Goal: Transaction & Acquisition: Purchase product/service

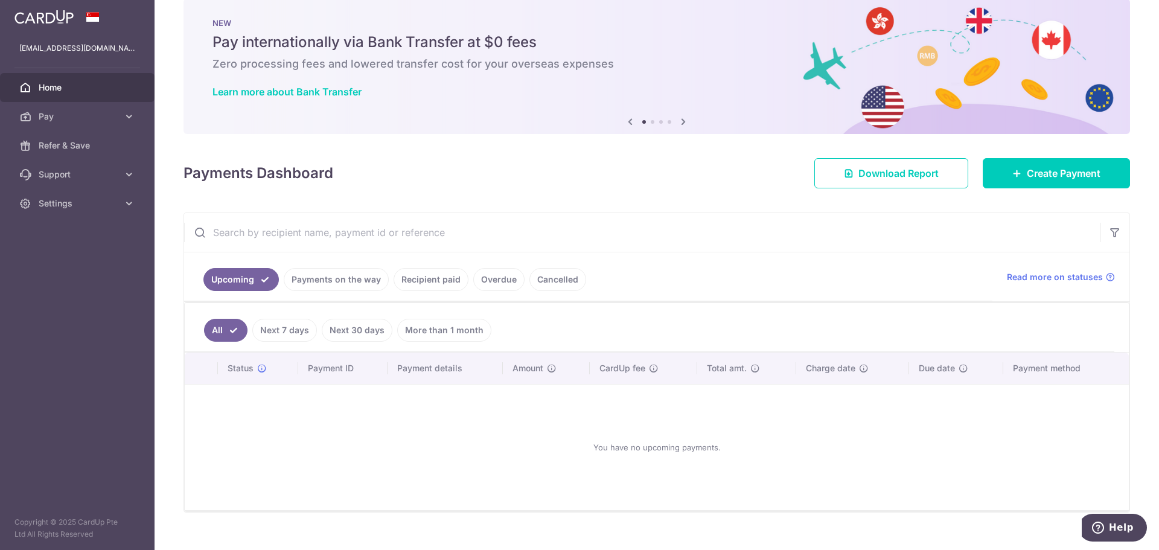
scroll to position [40, 0]
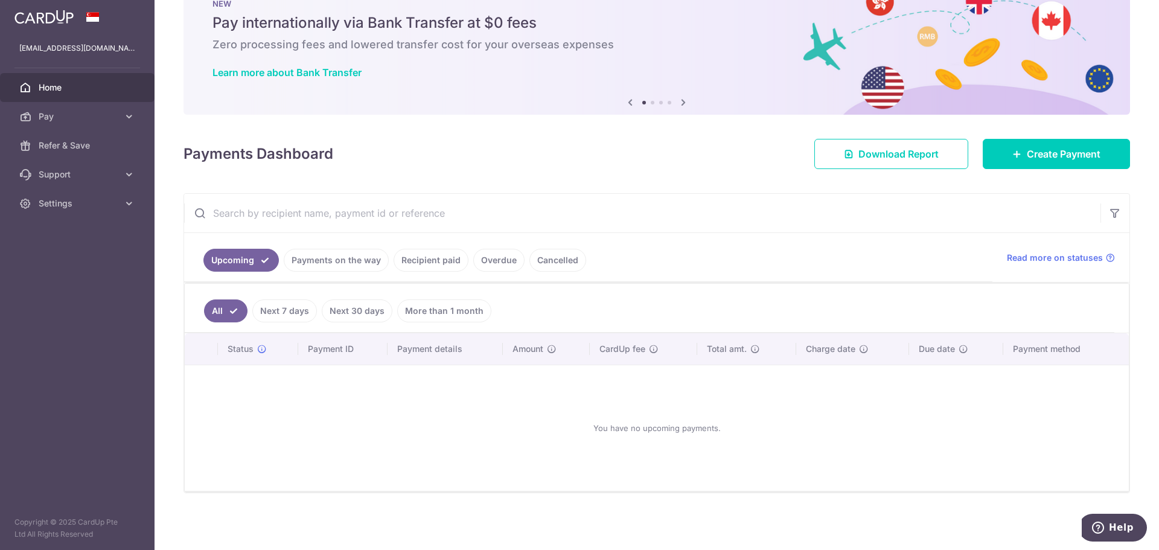
click at [435, 261] on link "Recipient paid" at bounding box center [430, 260] width 75 height 23
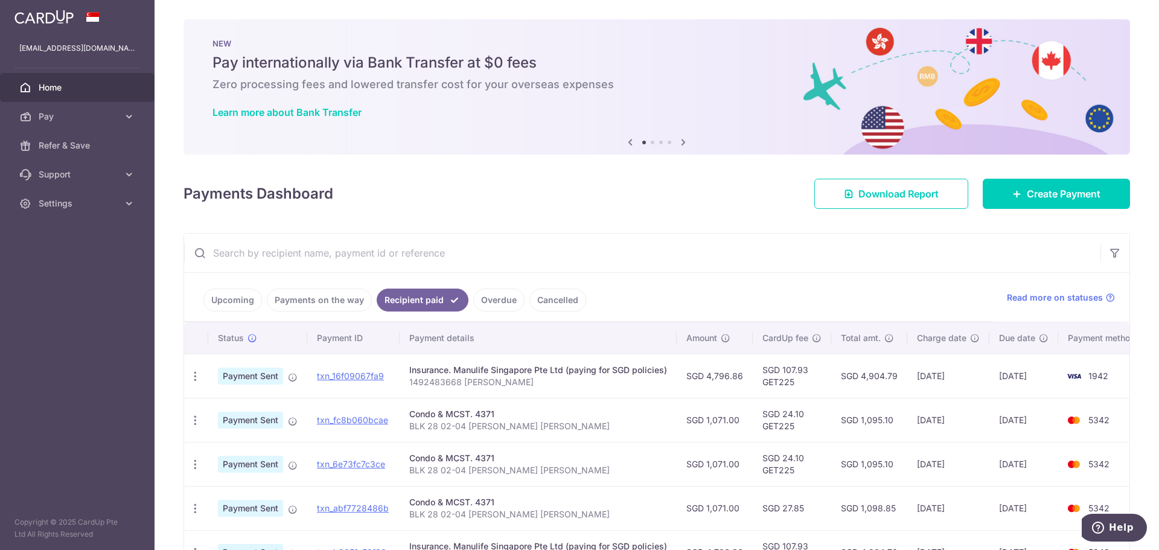
scroll to position [181, 0]
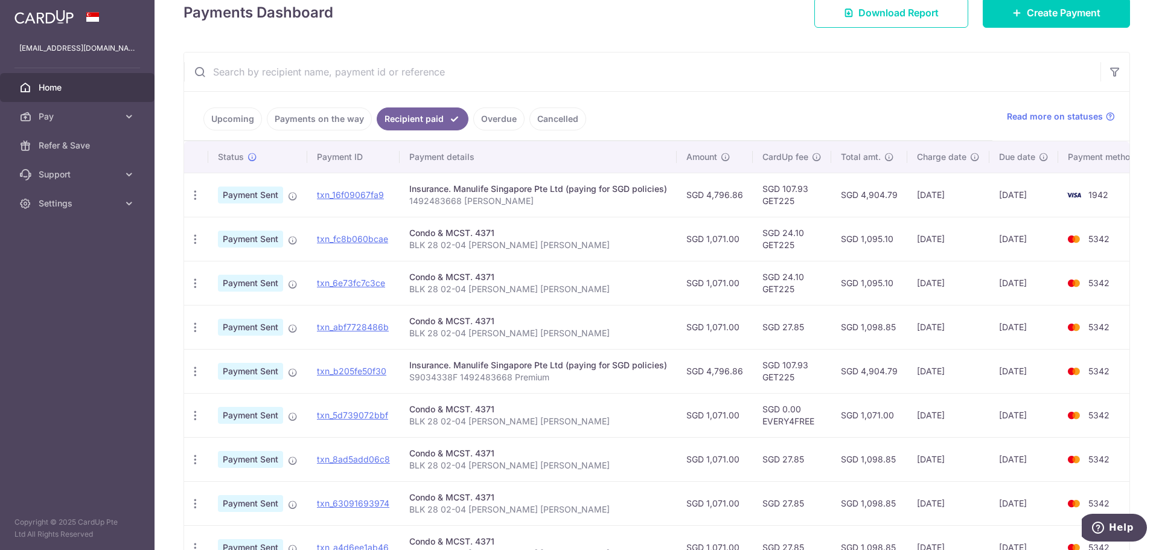
click at [1094, 189] on span "1942" at bounding box center [1098, 194] width 20 height 10
drag, startPoint x: 1094, startPoint y: 189, endPoint x: 853, endPoint y: 202, distance: 241.7
click at [853, 202] on tr "PDF Receipt Payment Sent txn_16f09067fa9 Insurance. Manulife Singapore Pte Ltd …" at bounding box center [666, 195] width 965 height 44
click at [806, 202] on td "SGD 107.93 GET225" at bounding box center [791, 195] width 78 height 44
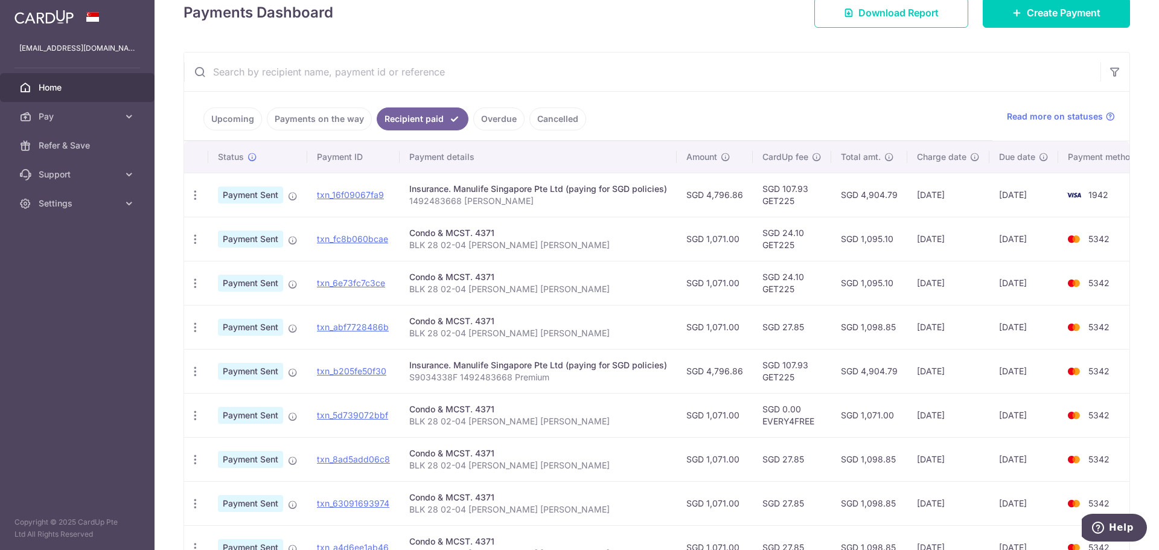
click at [787, 203] on td "SGD 107.93 GET225" at bounding box center [791, 195] width 78 height 44
copy td "GET225"
click at [94, 118] on span "Pay" at bounding box center [79, 116] width 80 height 12
drag, startPoint x: 530, startPoint y: 201, endPoint x: 410, endPoint y: 205, distance: 120.1
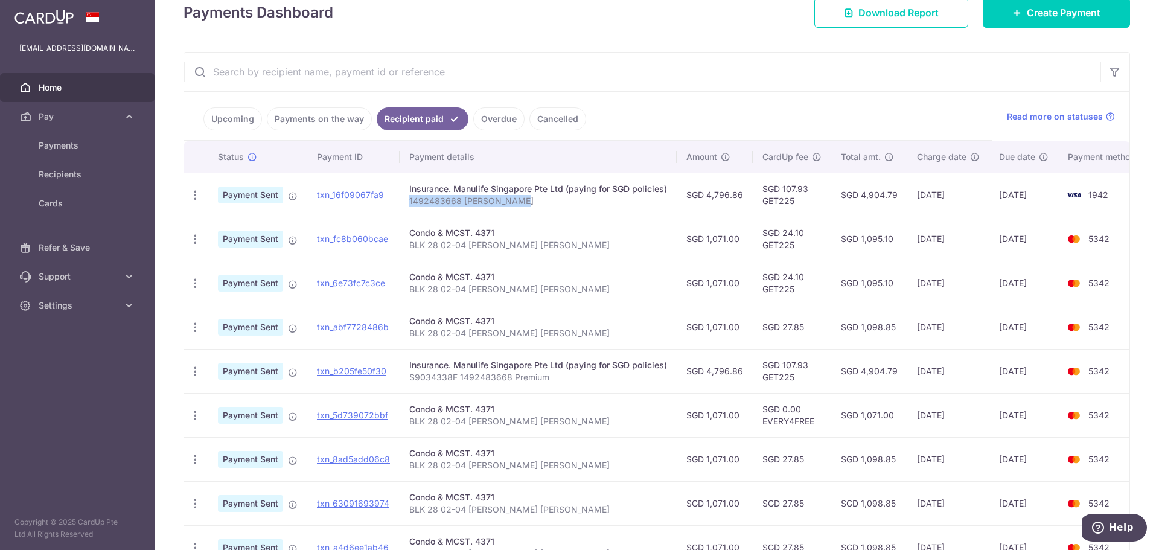
click at [410, 205] on p "1492483668 Teo Yee Jean" at bounding box center [538, 201] width 258 height 12
copy p "1492483668 Teo Yee Jean"
click at [57, 126] on link "Pay" at bounding box center [77, 116] width 154 height 29
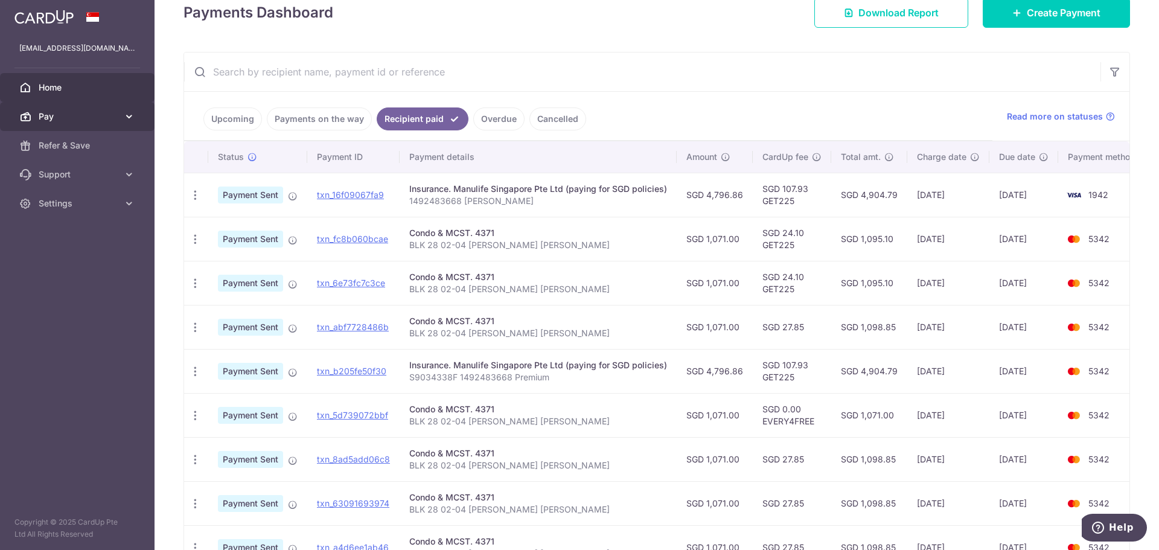
click at [79, 119] on span "Pay" at bounding box center [79, 116] width 80 height 12
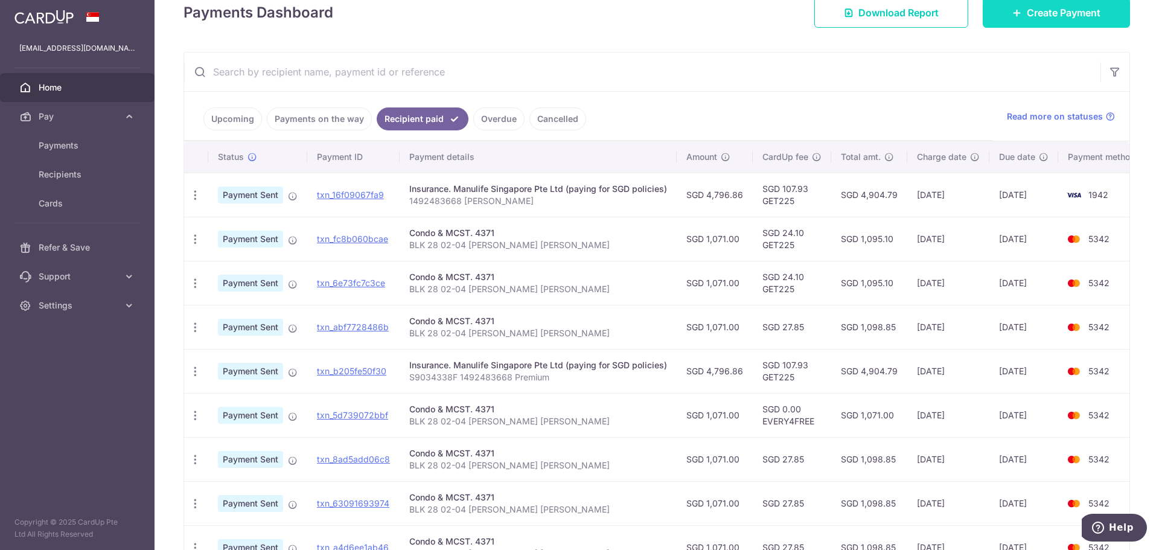
click at [1066, 19] on span "Create Payment" at bounding box center [1063, 12] width 74 height 14
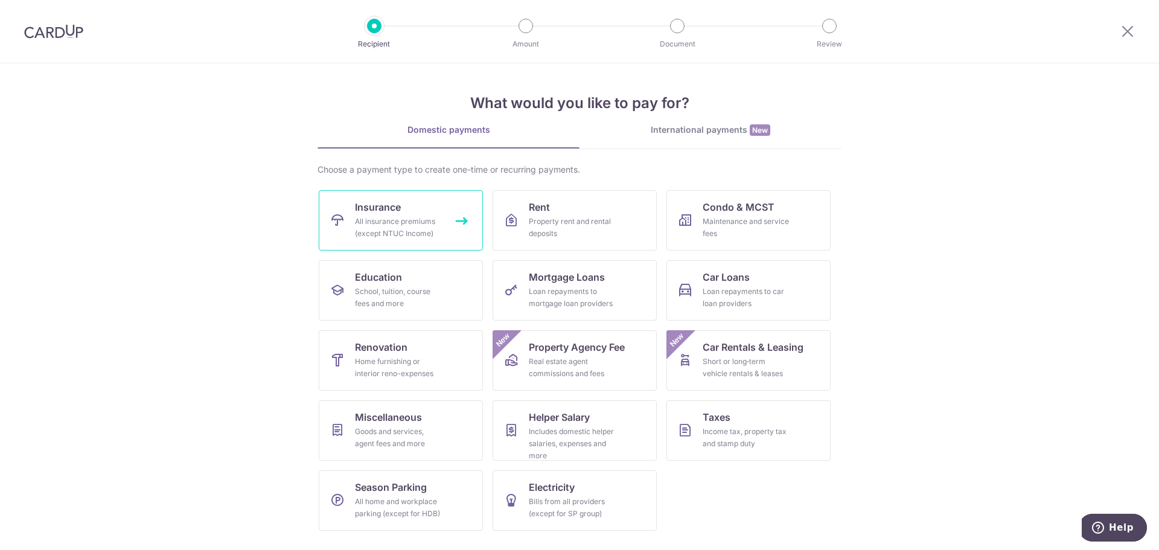
click at [413, 211] on link "Insurance All insurance premiums (except NTUC Income)" at bounding box center [401, 220] width 164 height 60
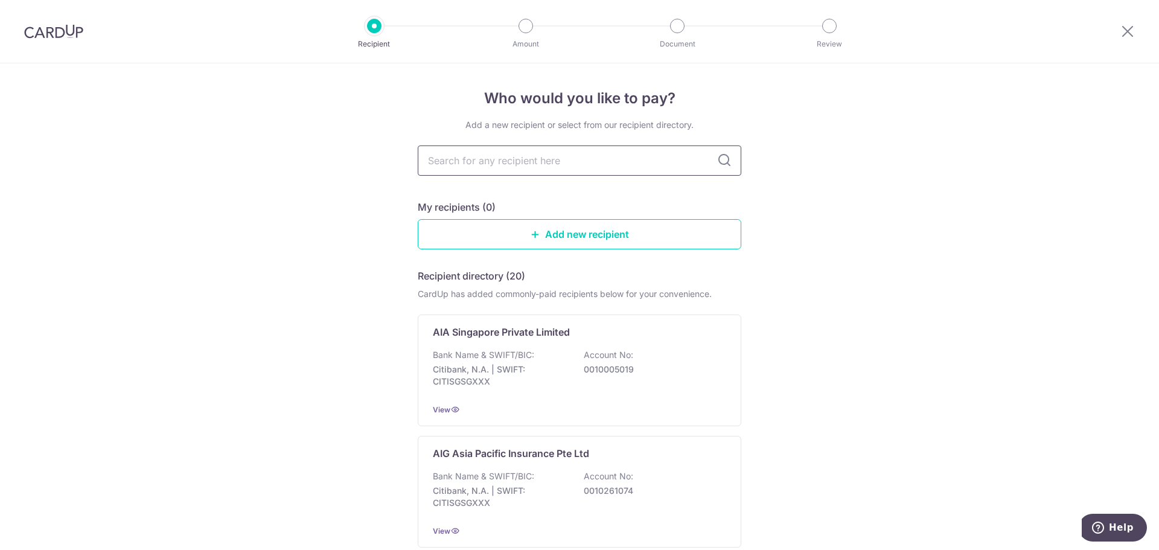
click at [525, 171] on input "text" at bounding box center [579, 160] width 323 height 30
click at [526, 161] on input "text" at bounding box center [579, 160] width 323 height 30
type input "manul"
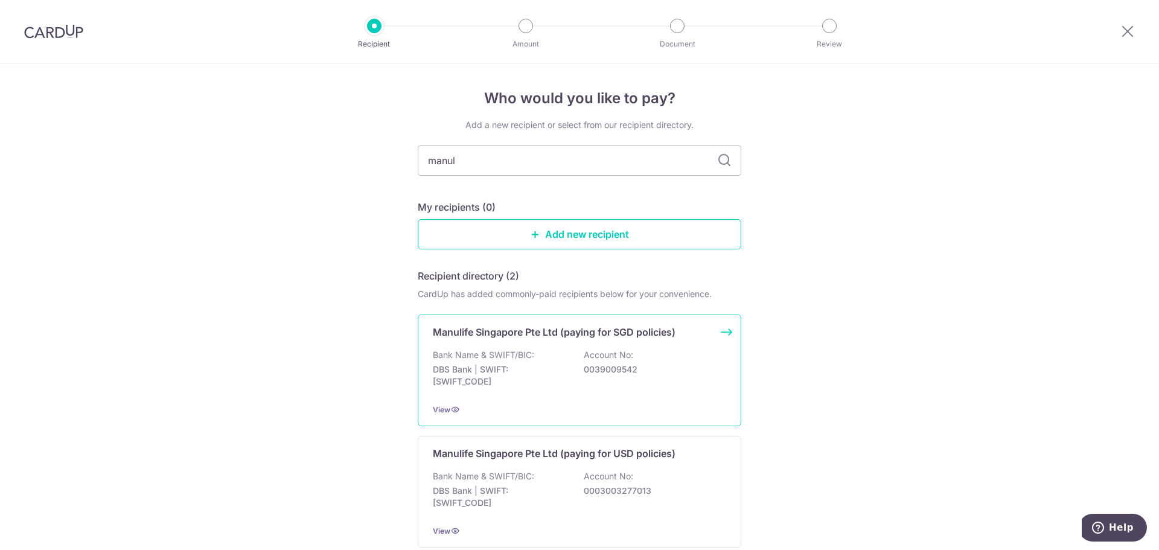
click at [690, 394] on div "Manulife Singapore Pte Ltd (paying for SGD policies) Bank Name & SWIFT/BIC: DBS…" at bounding box center [579, 370] width 323 height 112
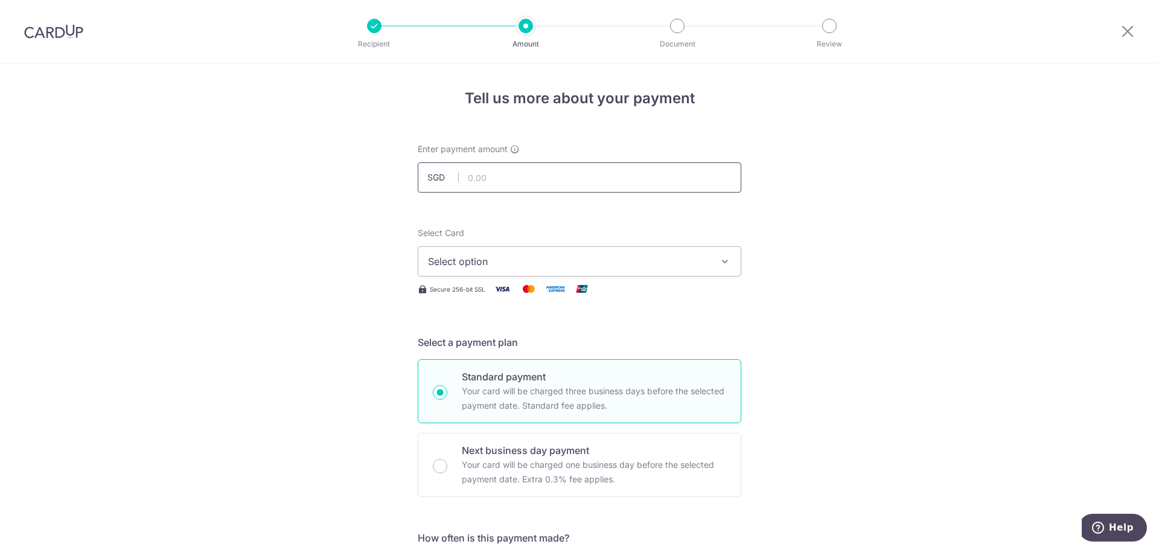
drag, startPoint x: 554, startPoint y: 189, endPoint x: 552, endPoint y: 182, distance: 8.2
click at [552, 182] on input "text" at bounding box center [579, 177] width 323 height 30
click at [483, 178] on input "text" at bounding box center [579, 177] width 323 height 30
type input "4,796.86"
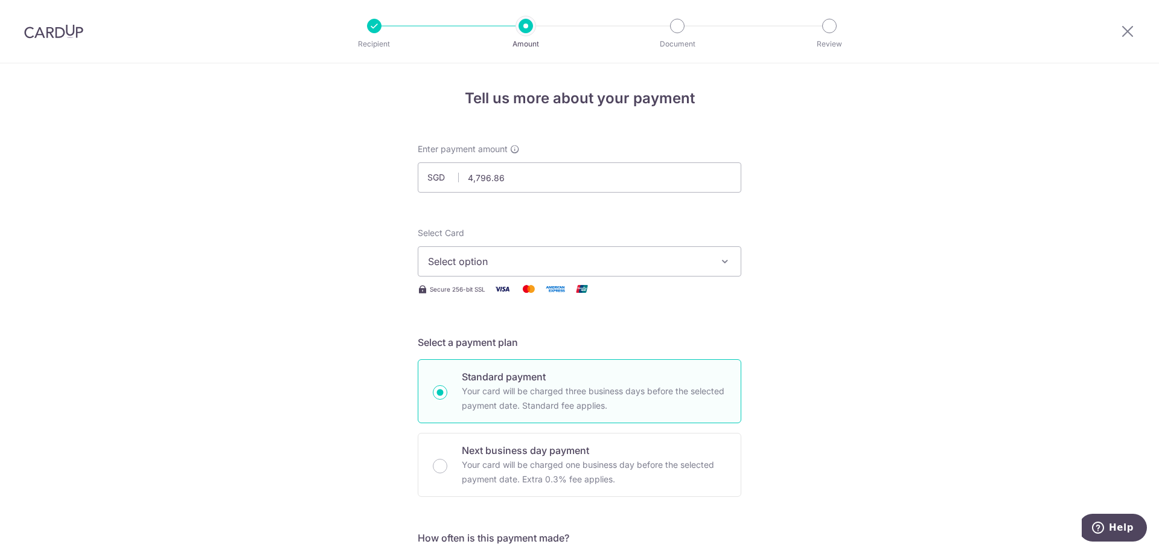
click at [505, 260] on span "Select option" at bounding box center [568, 261] width 281 height 14
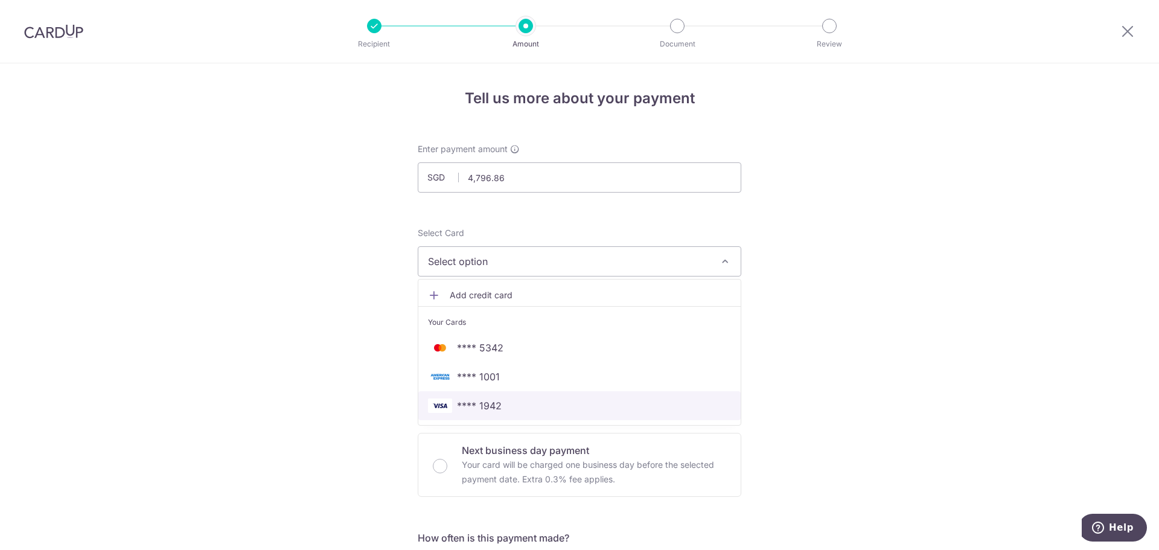
drag, startPoint x: 489, startPoint y: 409, endPoint x: 463, endPoint y: 395, distance: 28.9
click at [489, 409] on span "**** 1942" at bounding box center [479, 405] width 45 height 14
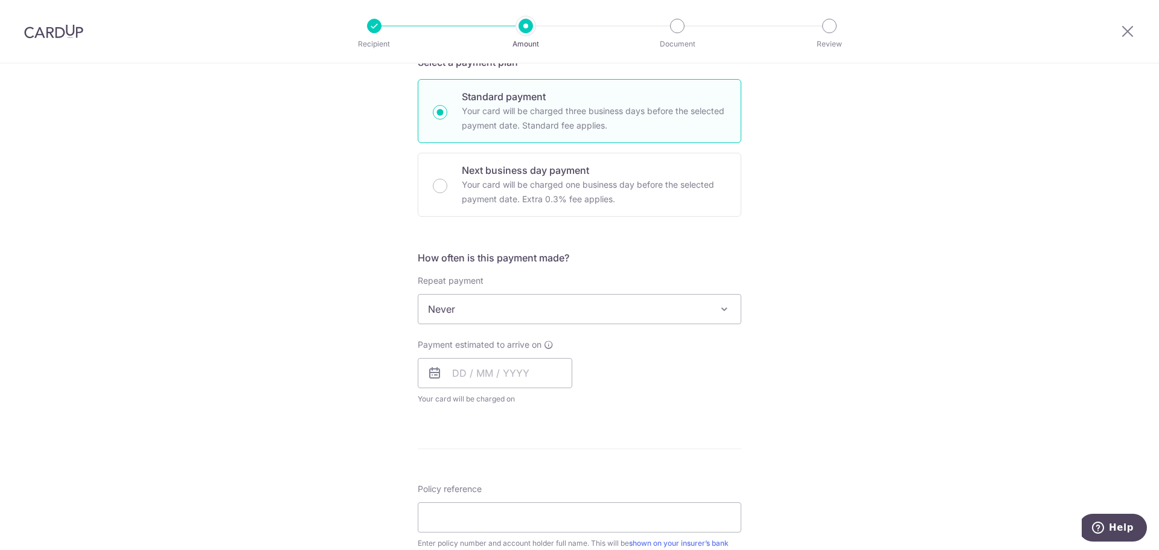
scroll to position [302, 0]
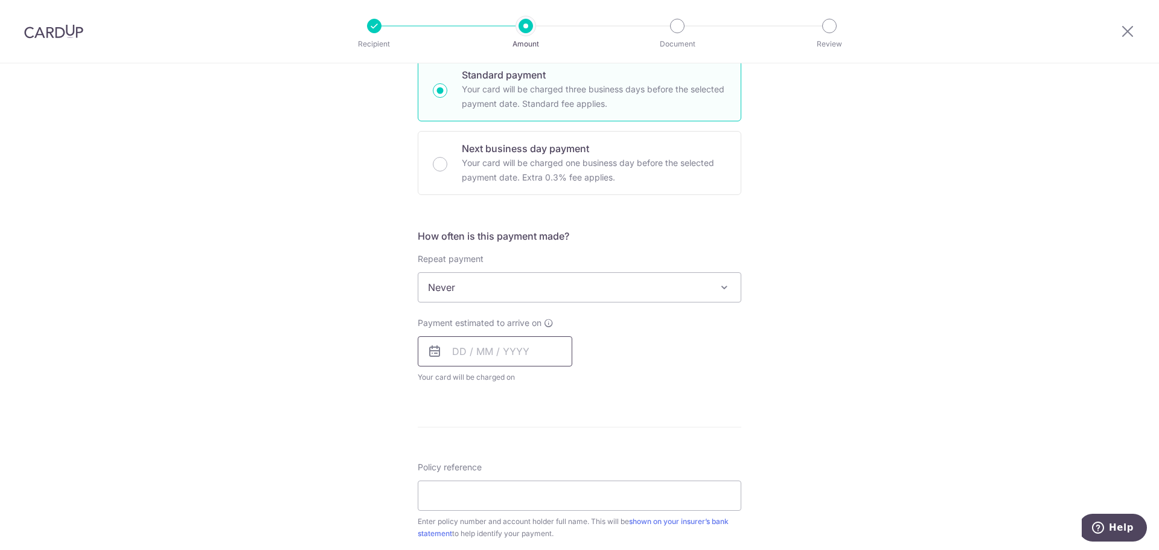
click at [469, 337] on input "text" at bounding box center [495, 351] width 154 height 30
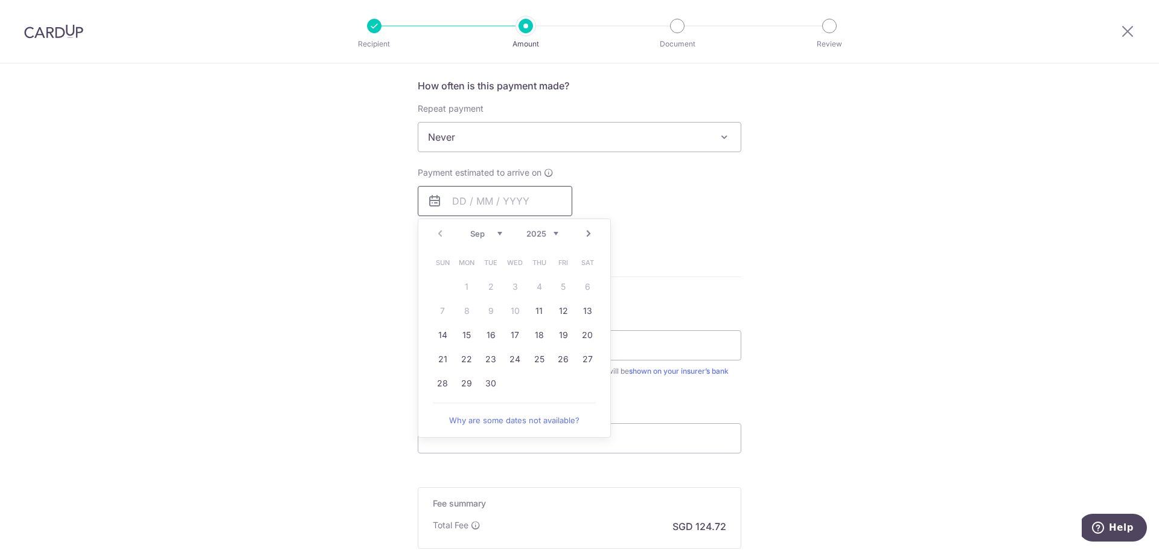
scroll to position [543, 0]
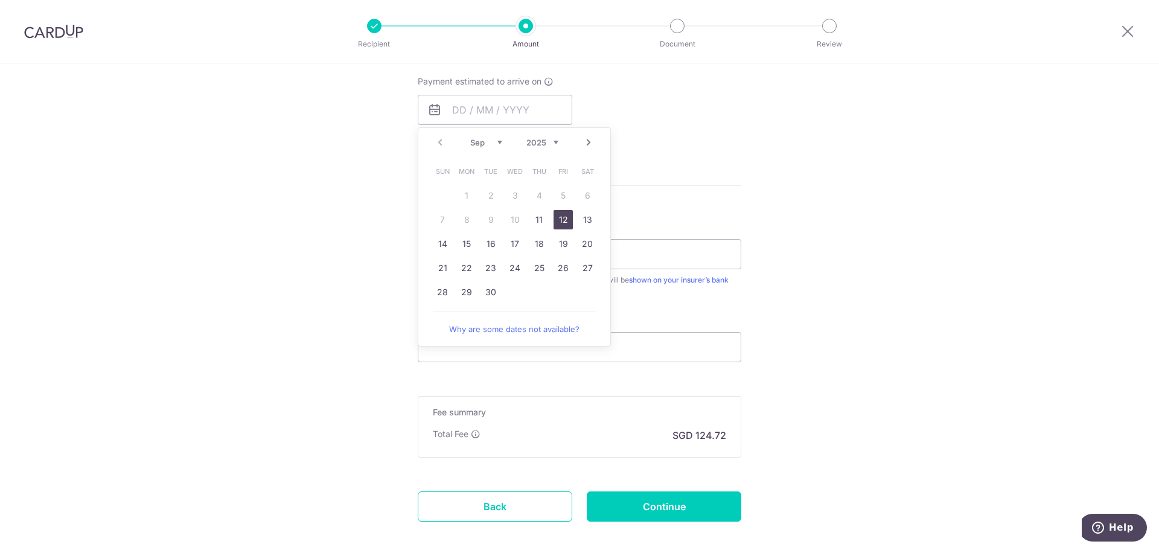
click at [559, 220] on link "12" at bounding box center [562, 219] width 19 height 19
type input "[DATE]"
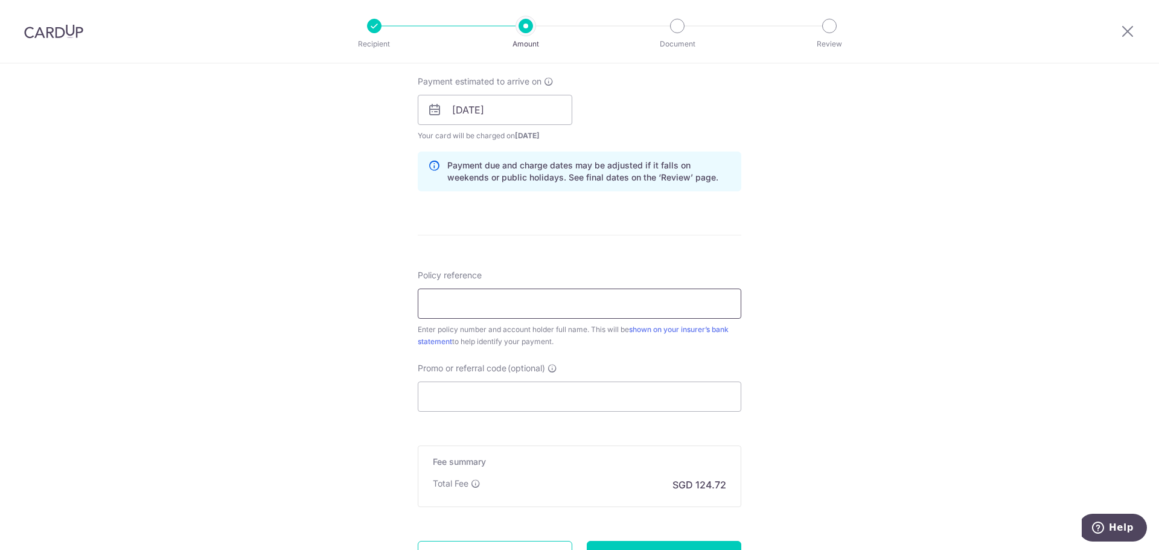
click at [477, 294] on input "Policy reference" at bounding box center [579, 303] width 323 height 30
paste input "1492483668 Teo Yee Jean"
click at [488, 305] on input "1492483668 Teo Yee Jean" at bounding box center [579, 303] width 323 height 30
type input "1492483668 S9034338F Teo Yee Jean"
click at [539, 386] on input "Promo or referral code (optional)" at bounding box center [579, 396] width 323 height 30
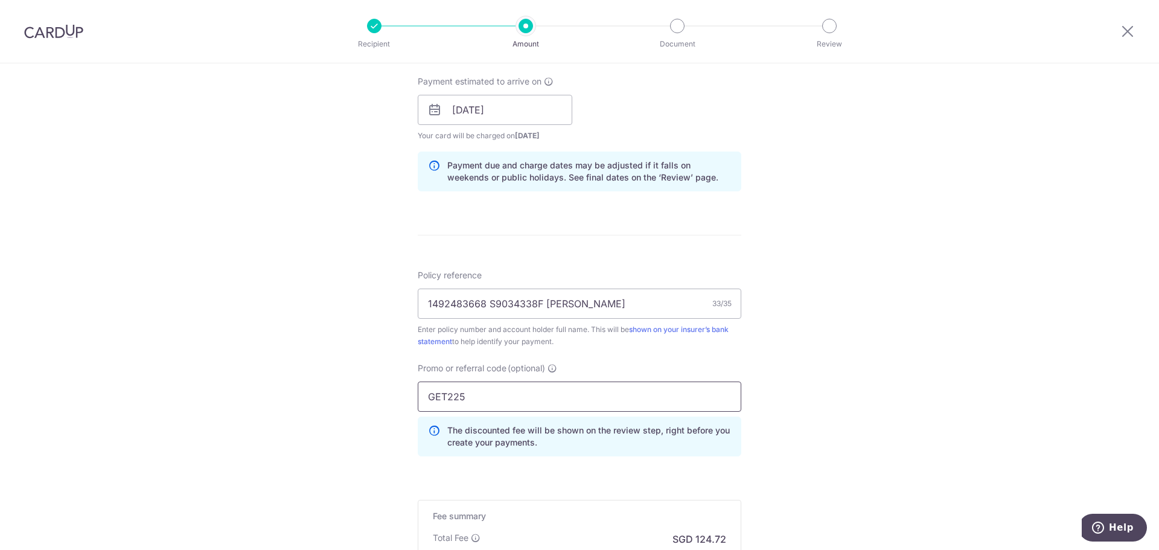
drag, startPoint x: 388, startPoint y: 387, endPoint x: 286, endPoint y: 387, distance: 102.0
click at [284, 387] on div "Tell us more about your payment Enter payment amount SGD 4,796.86 4796.86 Selec…" at bounding box center [579, 117] width 1159 height 1195
paste input "REC18"
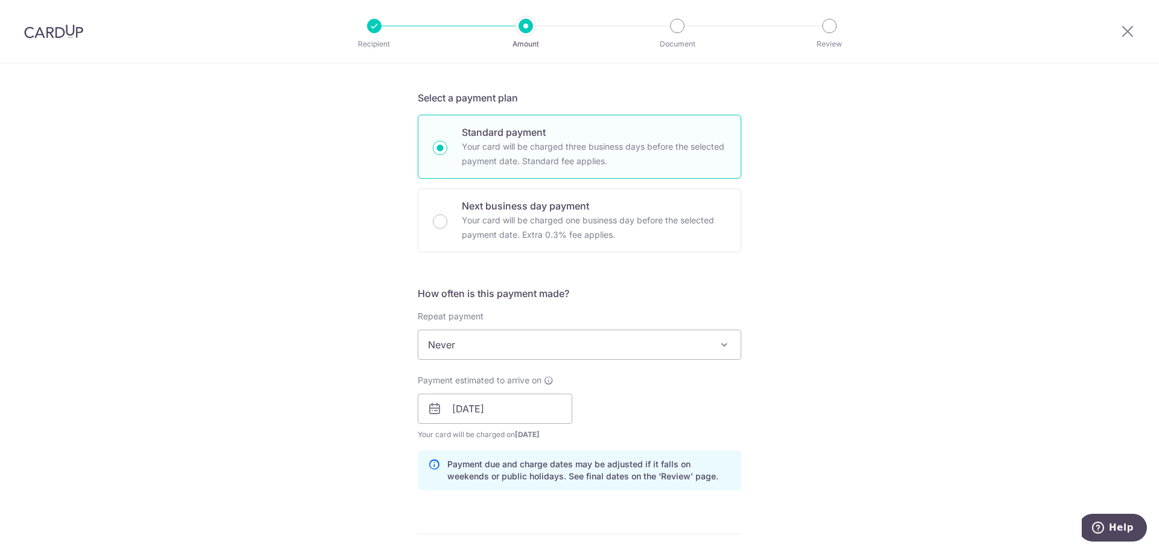
scroll to position [241, 0]
type input "REC185"
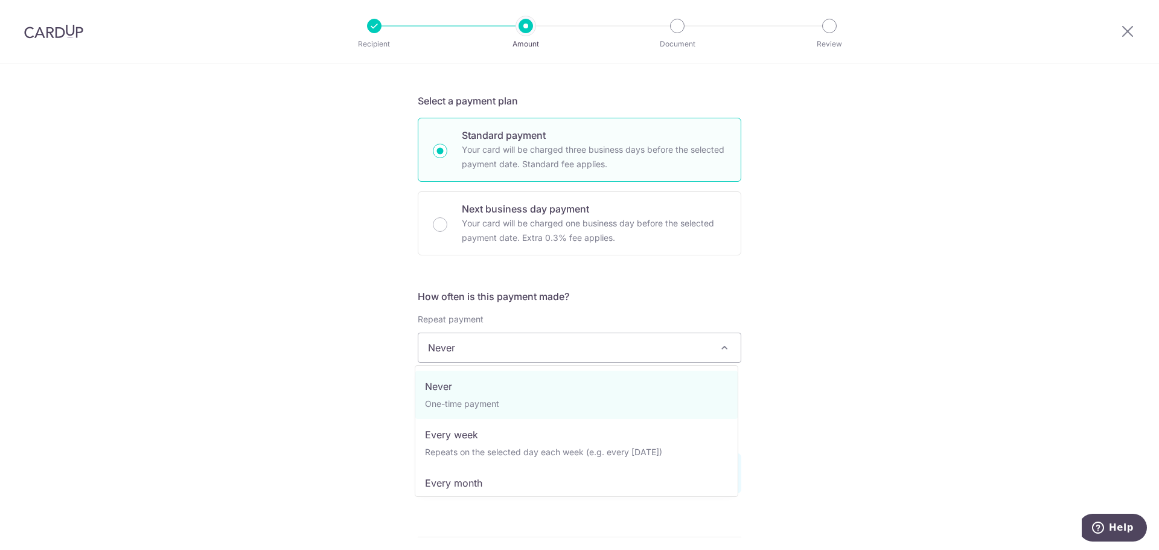
click at [517, 352] on span "Never" at bounding box center [579, 347] width 322 height 29
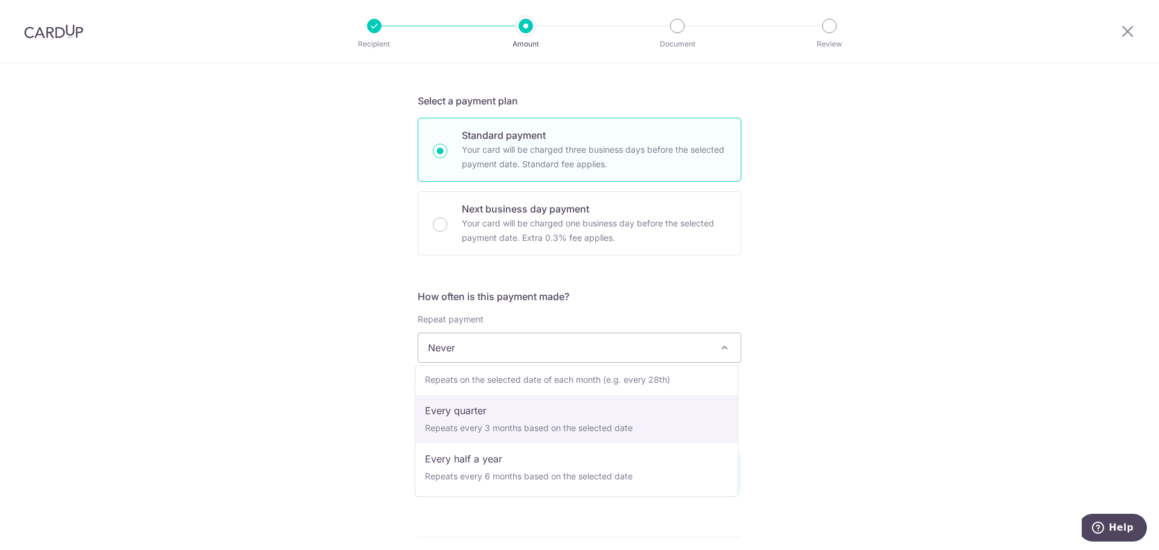
scroll to position [169, 0]
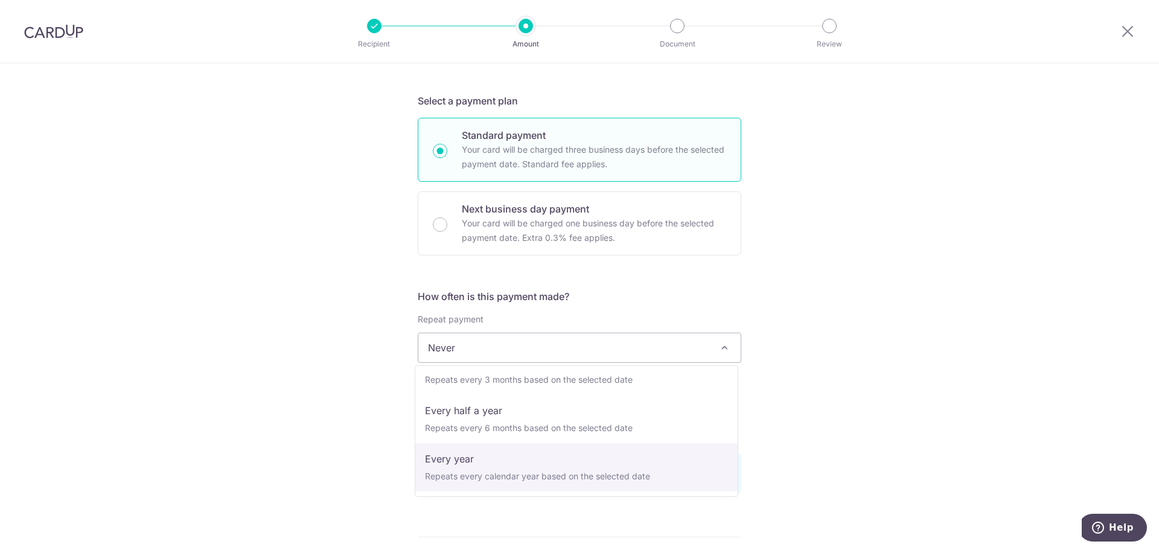
select select "6"
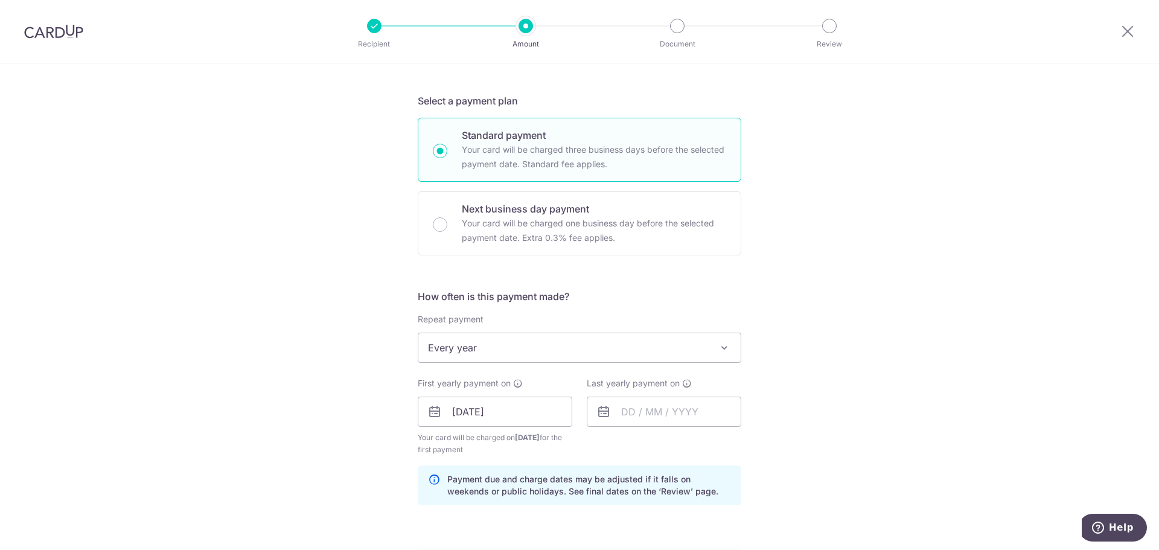
click at [920, 362] on div "Tell us more about your payment Enter payment amount SGD 4,796.86 4796.86 Selec…" at bounding box center [579, 425] width 1159 height 1207
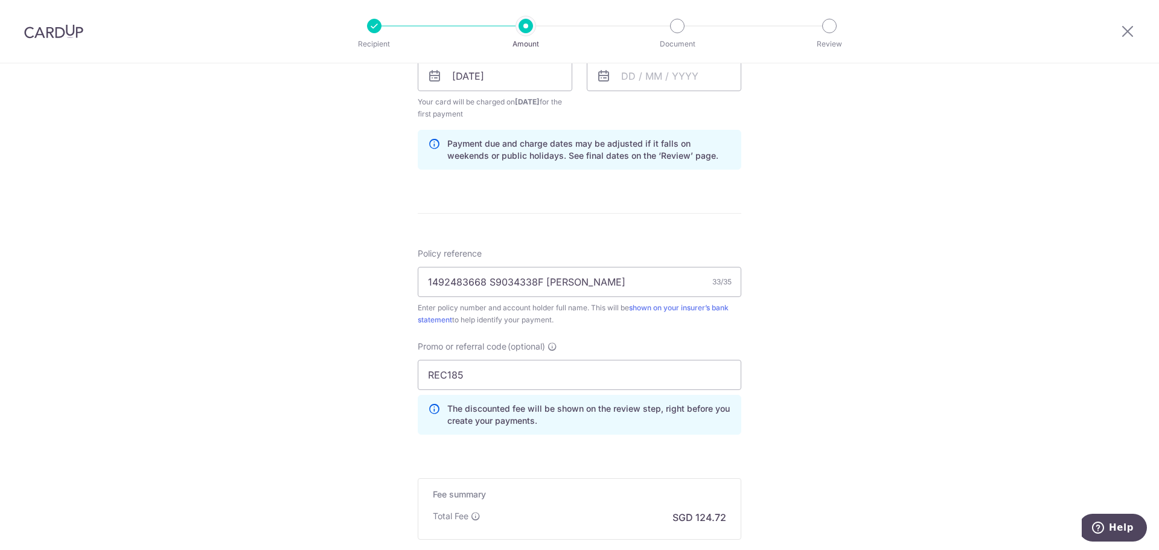
scroll to position [664, 0]
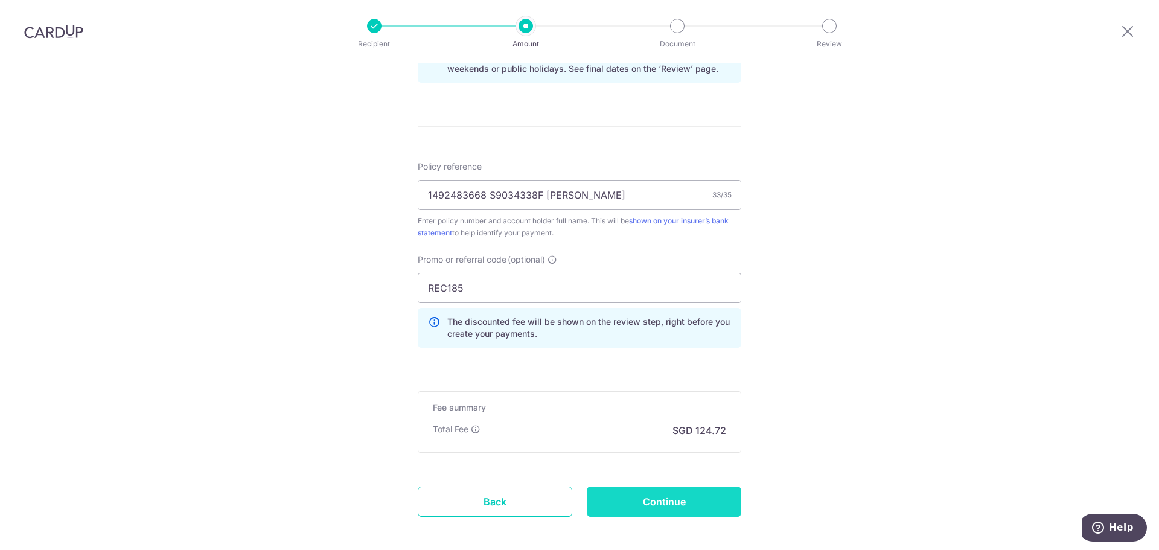
click at [666, 510] on input "Continue" at bounding box center [664, 501] width 154 height 30
type input "Create Schedule"
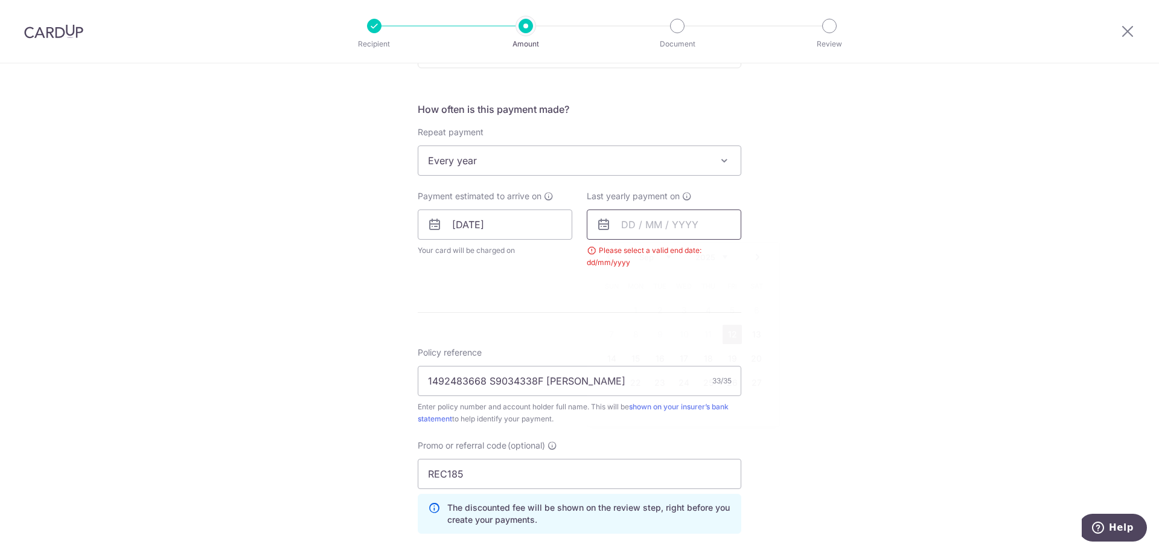
click at [643, 221] on input "text" at bounding box center [664, 224] width 154 height 30
click at [712, 258] on select "2025 2026 2027 2028 2029 2030 2031 2032 2033 2034 2035" at bounding box center [711, 257] width 32 height 10
click at [722, 261] on select "2025 2026 2027 2028 2029 2030 2031 2032 2033 2034 2035" at bounding box center [711, 257] width 32 height 10
click at [635, 386] on link "17" at bounding box center [635, 382] width 19 height 19
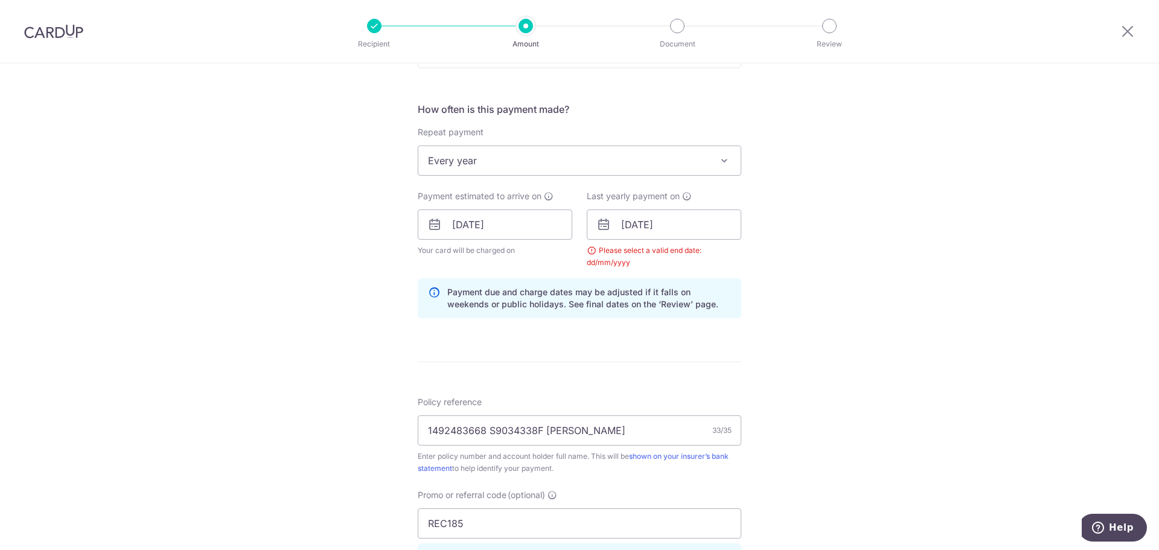
click at [885, 310] on div "Tell us more about your payment Enter payment amount SGD 4,796.86 4796.86 Selec…" at bounding box center [579, 238] width 1159 height 1207
click at [691, 226] on input "17/09/2035" at bounding box center [664, 224] width 154 height 30
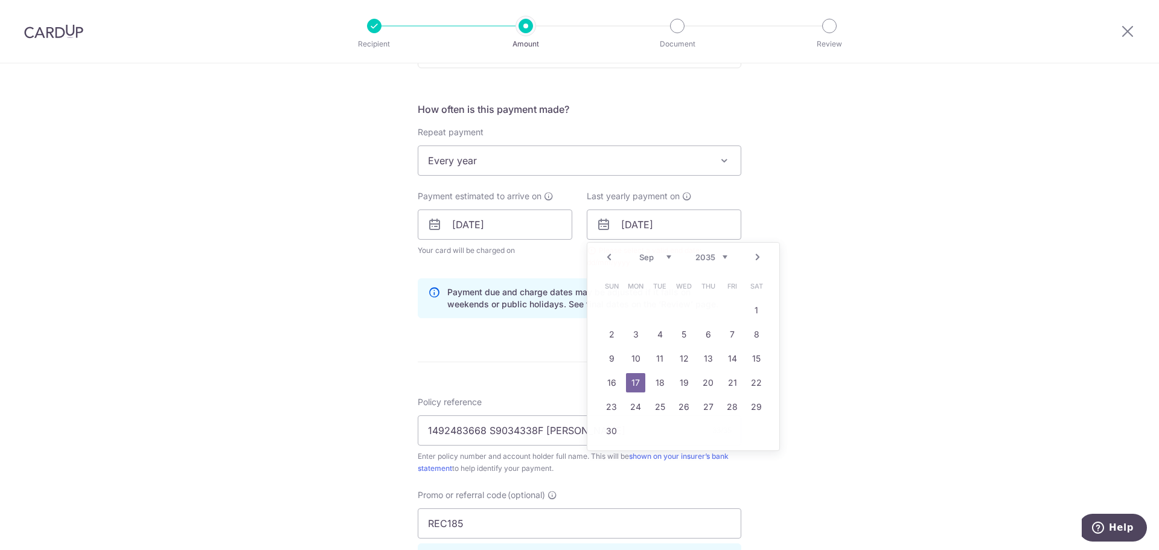
click at [922, 296] on div "Tell us more about your payment Enter payment amount SGD 4,796.86 4796.86 Selec…" at bounding box center [579, 238] width 1159 height 1207
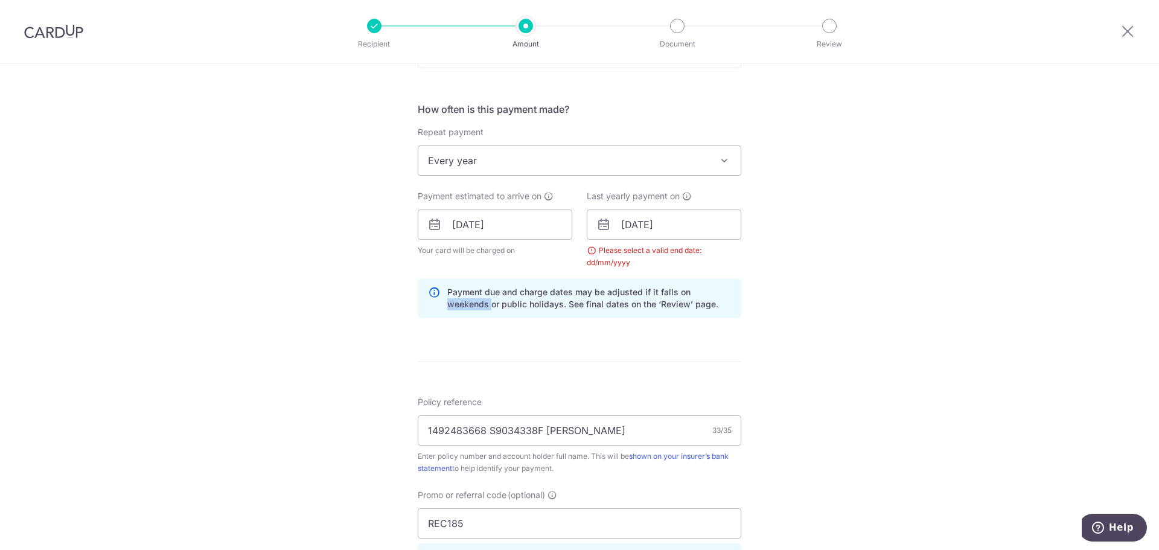
click at [922, 296] on div "Tell us more about your payment Enter payment amount SGD 4,796.86 4796.86 Selec…" at bounding box center [579, 238] width 1159 height 1207
click at [642, 231] on input "17/09/2035" at bounding box center [664, 224] width 154 height 30
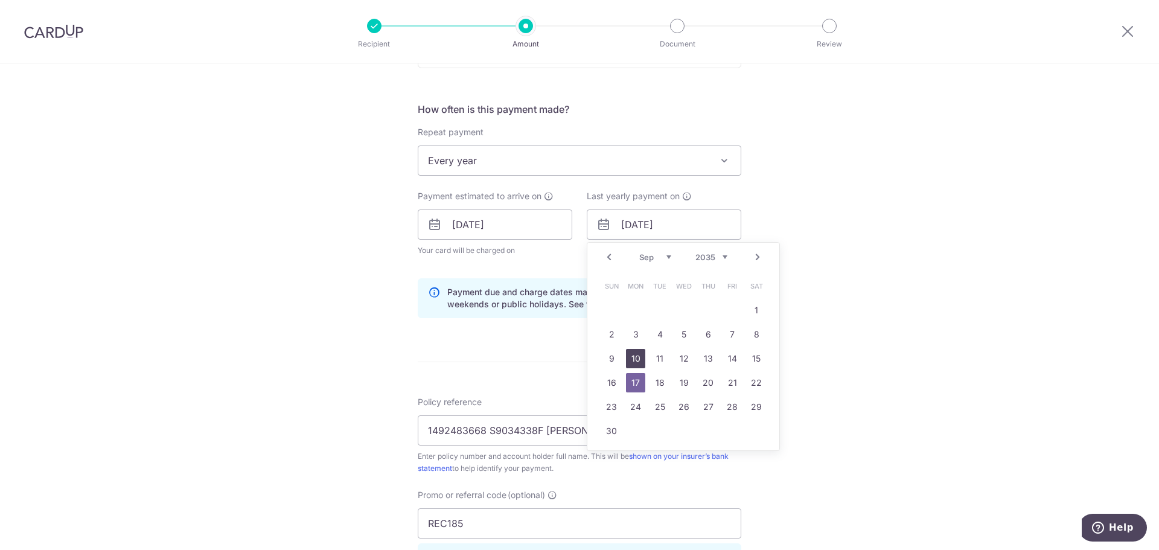
click at [632, 367] on link "10" at bounding box center [635, 358] width 19 height 19
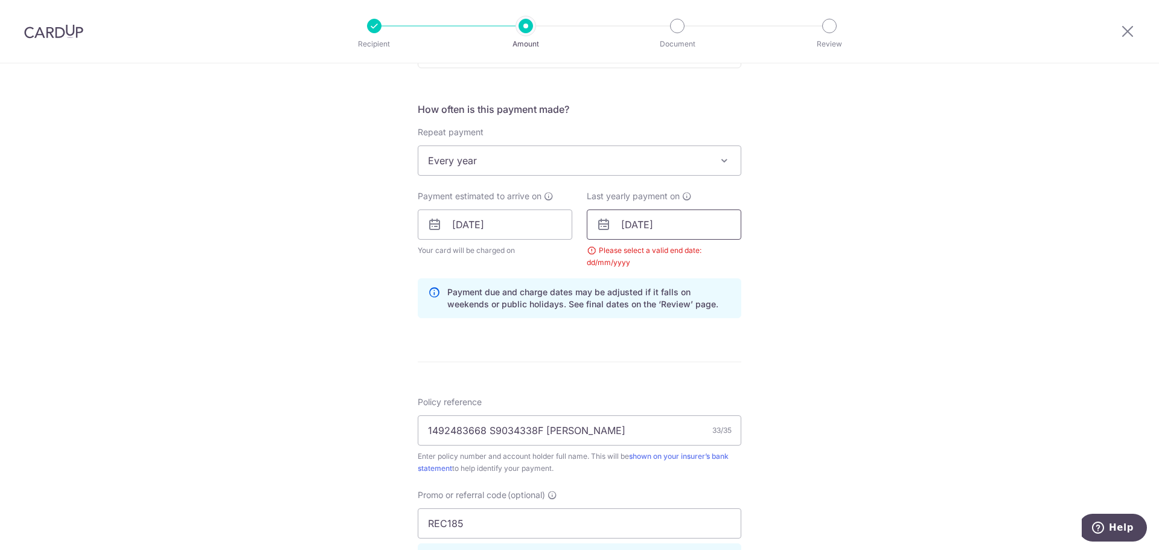
click at [674, 231] on input "10/09/2035" at bounding box center [664, 224] width 154 height 30
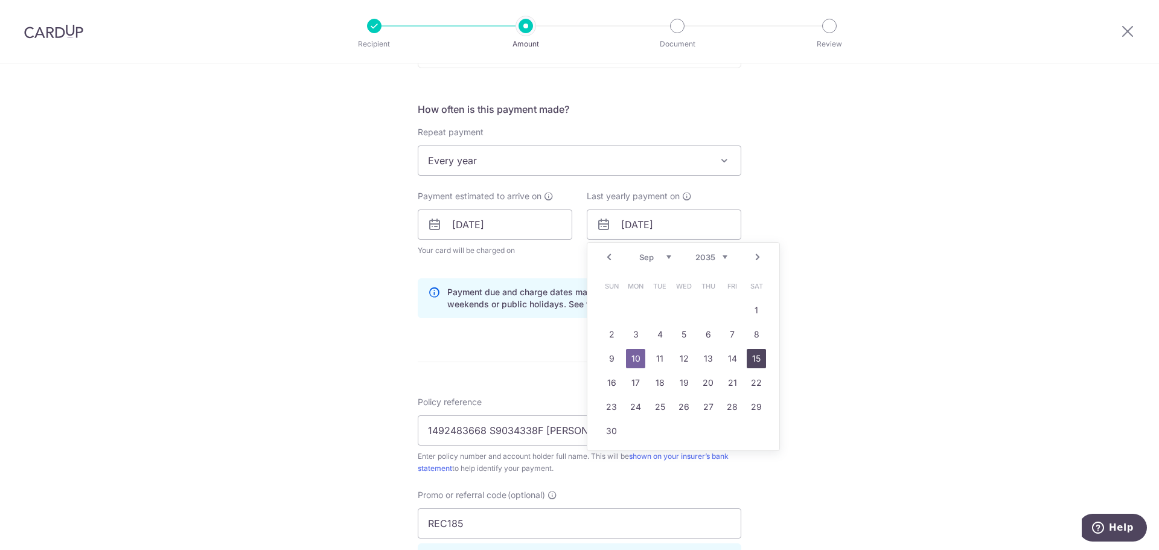
click at [758, 354] on link "15" at bounding box center [755, 358] width 19 height 19
type input "15/09/2035"
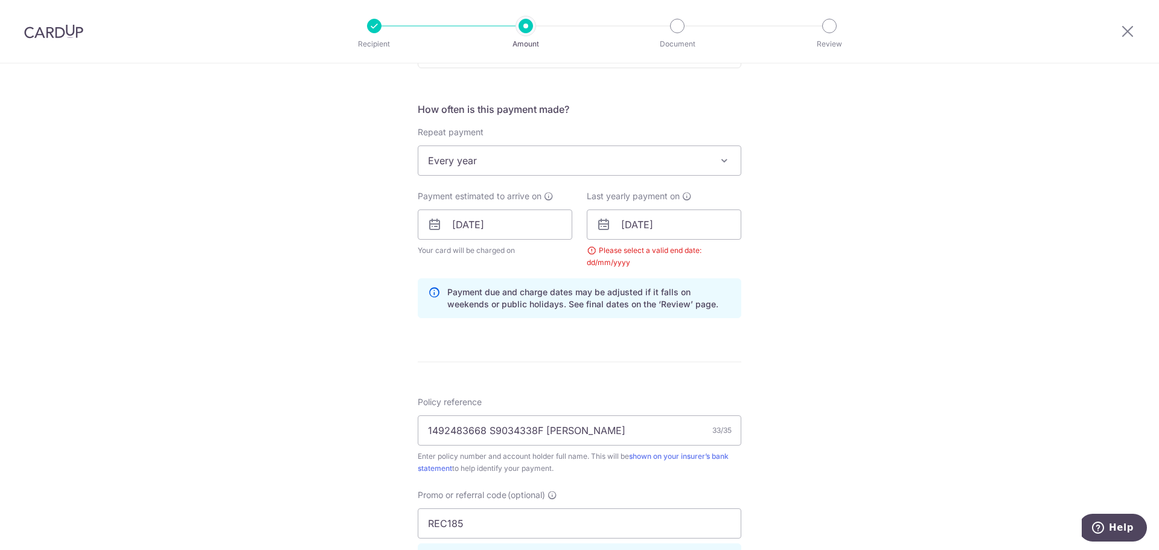
click at [806, 294] on div "Tell us more about your payment Enter payment amount SGD 4,796.86 4796.86 Selec…" at bounding box center [579, 238] width 1159 height 1207
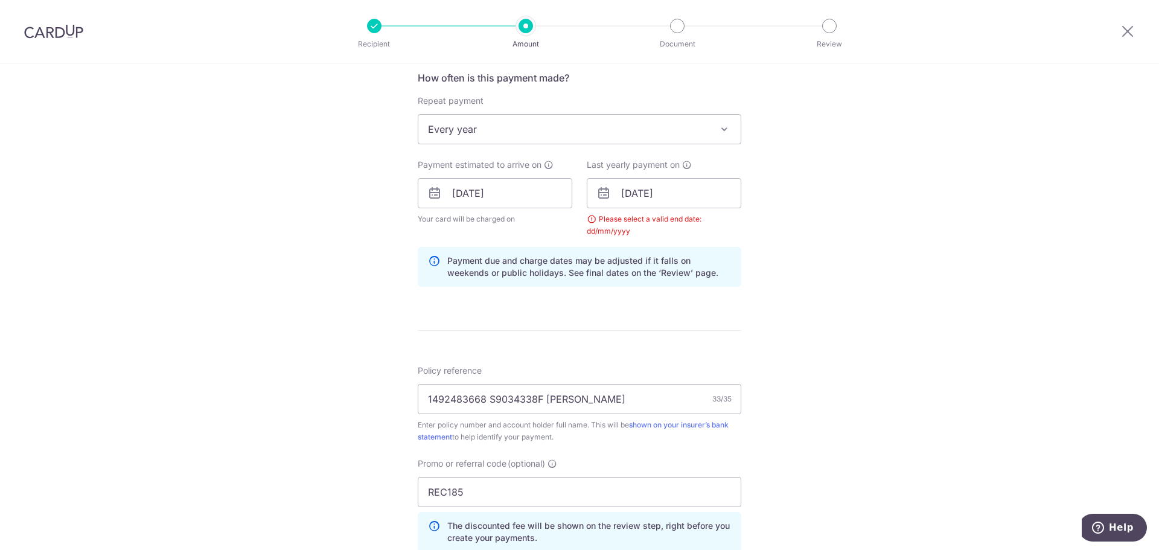
scroll to position [721, 0]
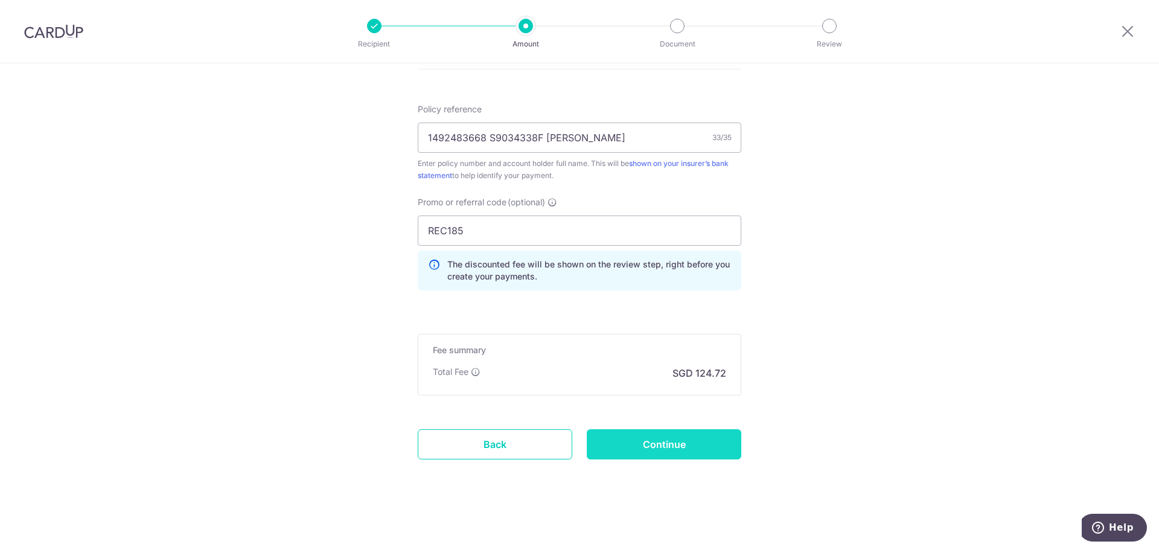
click at [635, 439] on input "Continue" at bounding box center [664, 444] width 154 height 30
type input "Create Schedule"
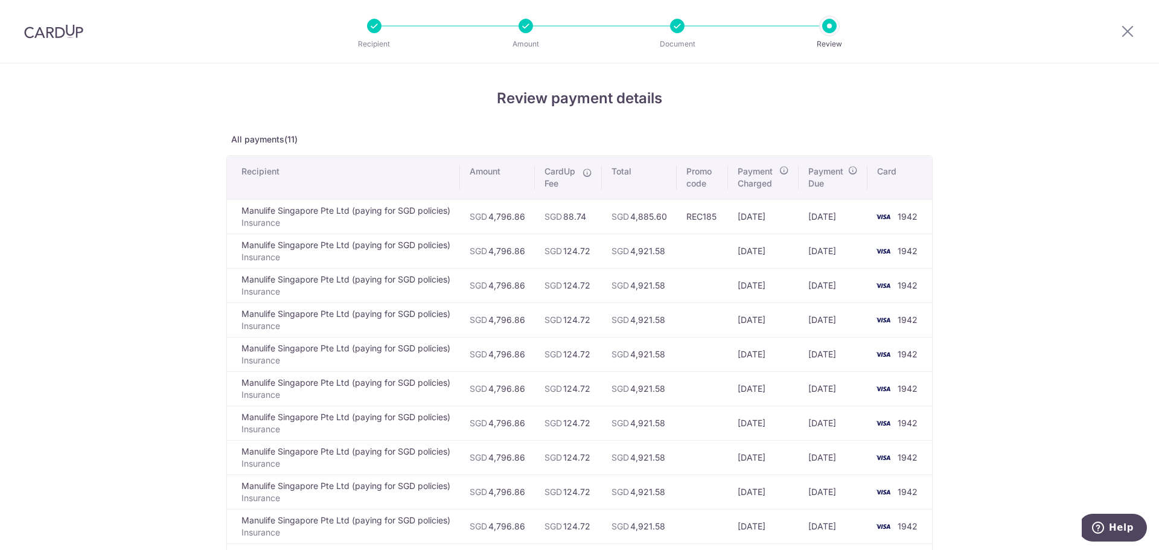
click at [704, 215] on td "REC185" at bounding box center [701, 216] width 51 height 34
drag, startPoint x: 704, startPoint y: 215, endPoint x: 761, endPoint y: 217, distance: 57.4
click at [761, 217] on tr "Manulife Singapore Pte Ltd (paying for SGD policies) Insurance SGD 4,796.86 SGD…" at bounding box center [579, 216] width 705 height 34
click at [761, 217] on td "[DATE]" at bounding box center [763, 216] width 71 height 34
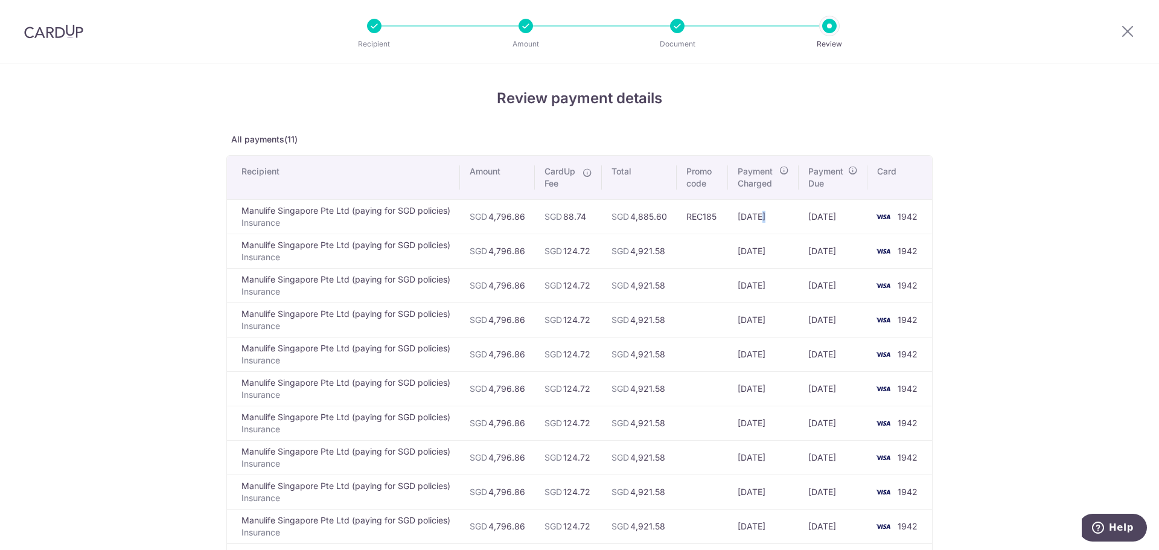
click at [761, 217] on td "[DATE]" at bounding box center [763, 216] width 71 height 34
drag, startPoint x: 761, startPoint y: 217, endPoint x: 833, endPoint y: 211, distance: 72.1
click at [833, 211] on tr "Manulife Singapore Pte Ltd (paying for SGD policies) Insurance SGD 4,796.86 SGD…" at bounding box center [579, 216] width 705 height 34
click at [833, 211] on td "[DATE]" at bounding box center [832, 216] width 69 height 34
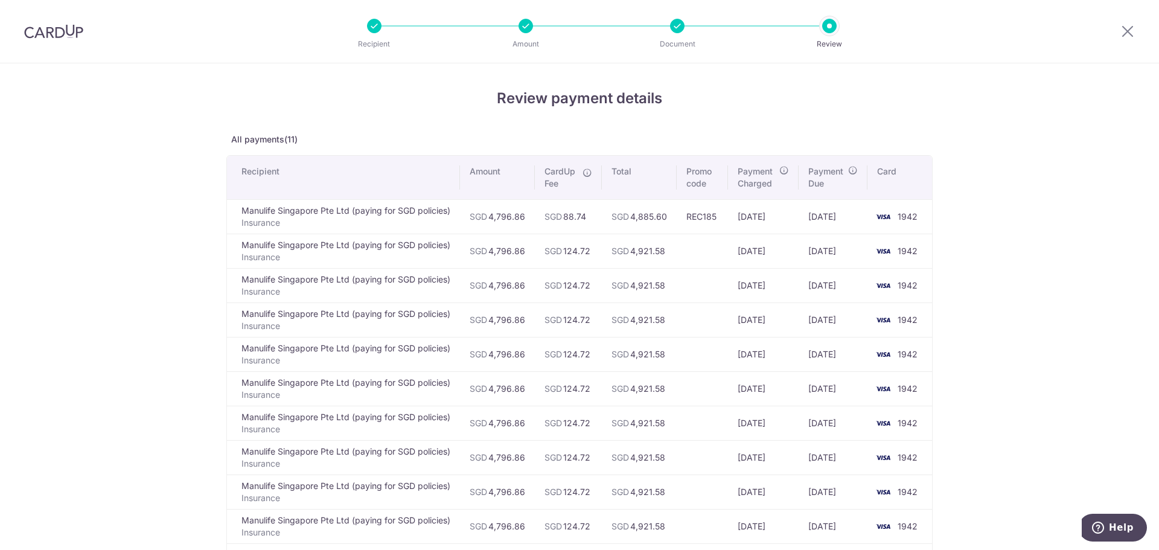
click at [833, 211] on td "[DATE]" at bounding box center [832, 216] width 69 height 34
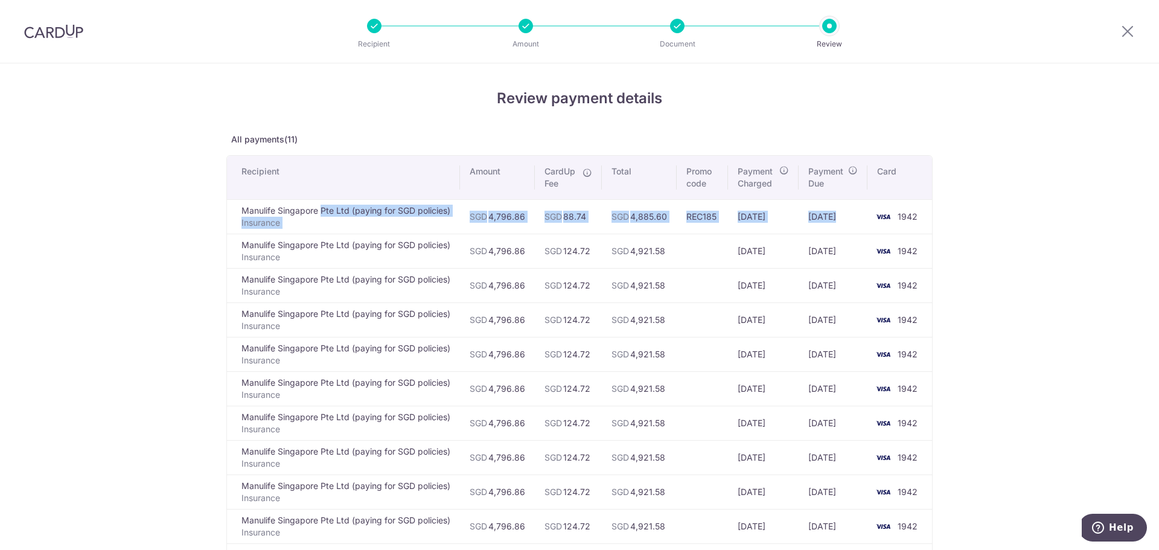
drag, startPoint x: 833, startPoint y: 211, endPoint x: 361, endPoint y: 208, distance: 471.3
click at [361, 208] on tr "Manulife Singapore Pte Ltd (paying for SGD policies) Insurance SGD 4,796.86 SGD…" at bounding box center [579, 216] width 705 height 34
click at [436, 205] on td "Manulife Singapore Pte Ltd (paying for SGD policies) Insurance" at bounding box center [343, 216] width 233 height 34
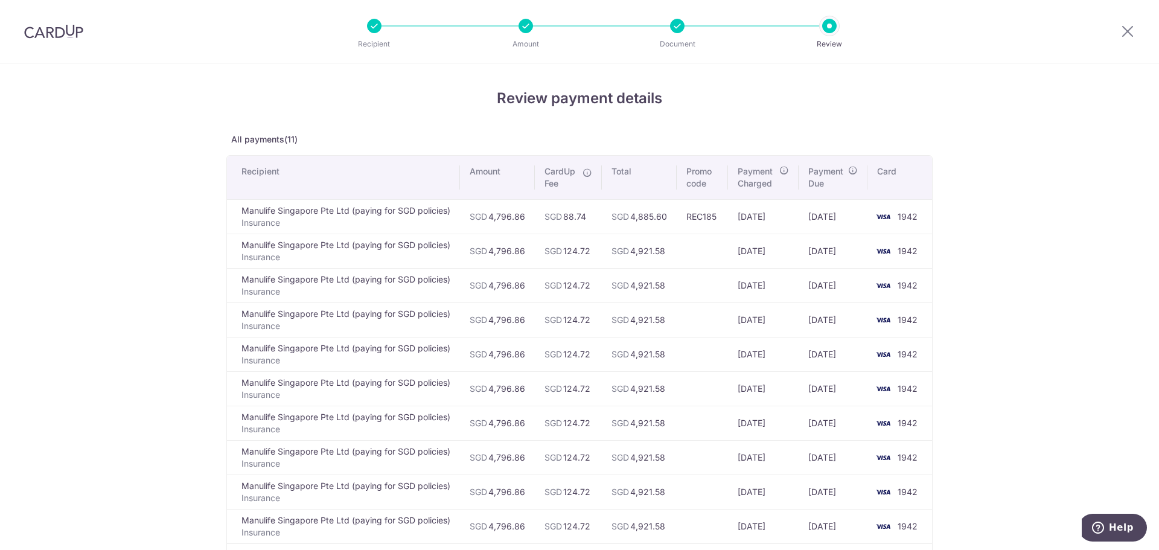
click at [562, 212] on td "SGD 88.74" at bounding box center [568, 216] width 67 height 34
click at [516, 215] on td "SGD 4,796.86" at bounding box center [497, 216] width 75 height 34
click at [584, 215] on td "SGD 88.74" at bounding box center [568, 216] width 67 height 34
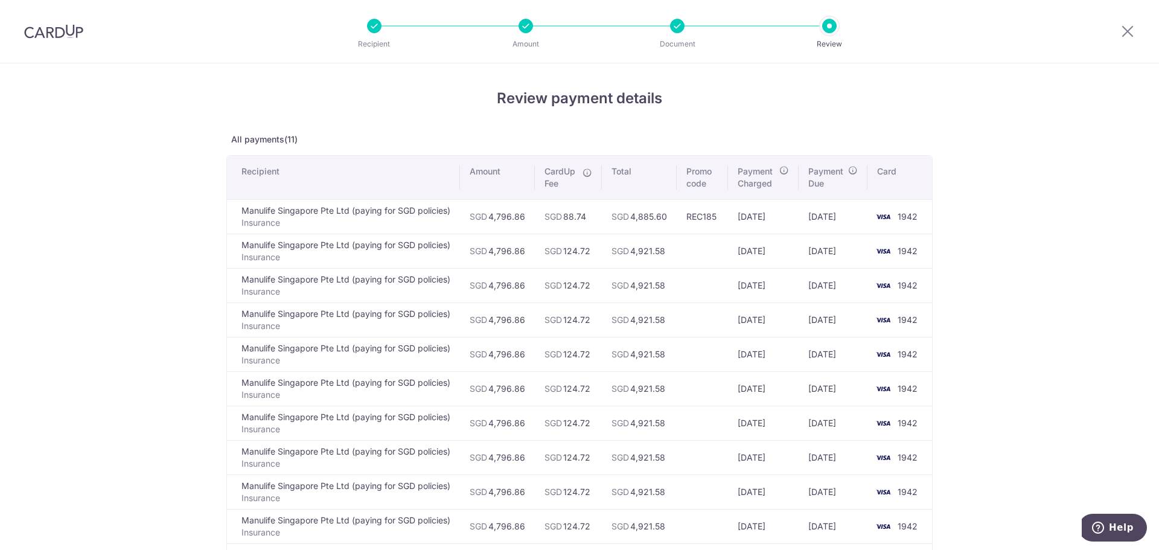
click at [584, 215] on td "SGD 88.74" at bounding box center [568, 216] width 67 height 34
click at [1031, 174] on div "Review payment details All payments(11) Recipient Amount CardUp Fee Total Promo…" at bounding box center [579, 421] width 1159 height 717
